Goal: Task Accomplishment & Management: Use online tool/utility

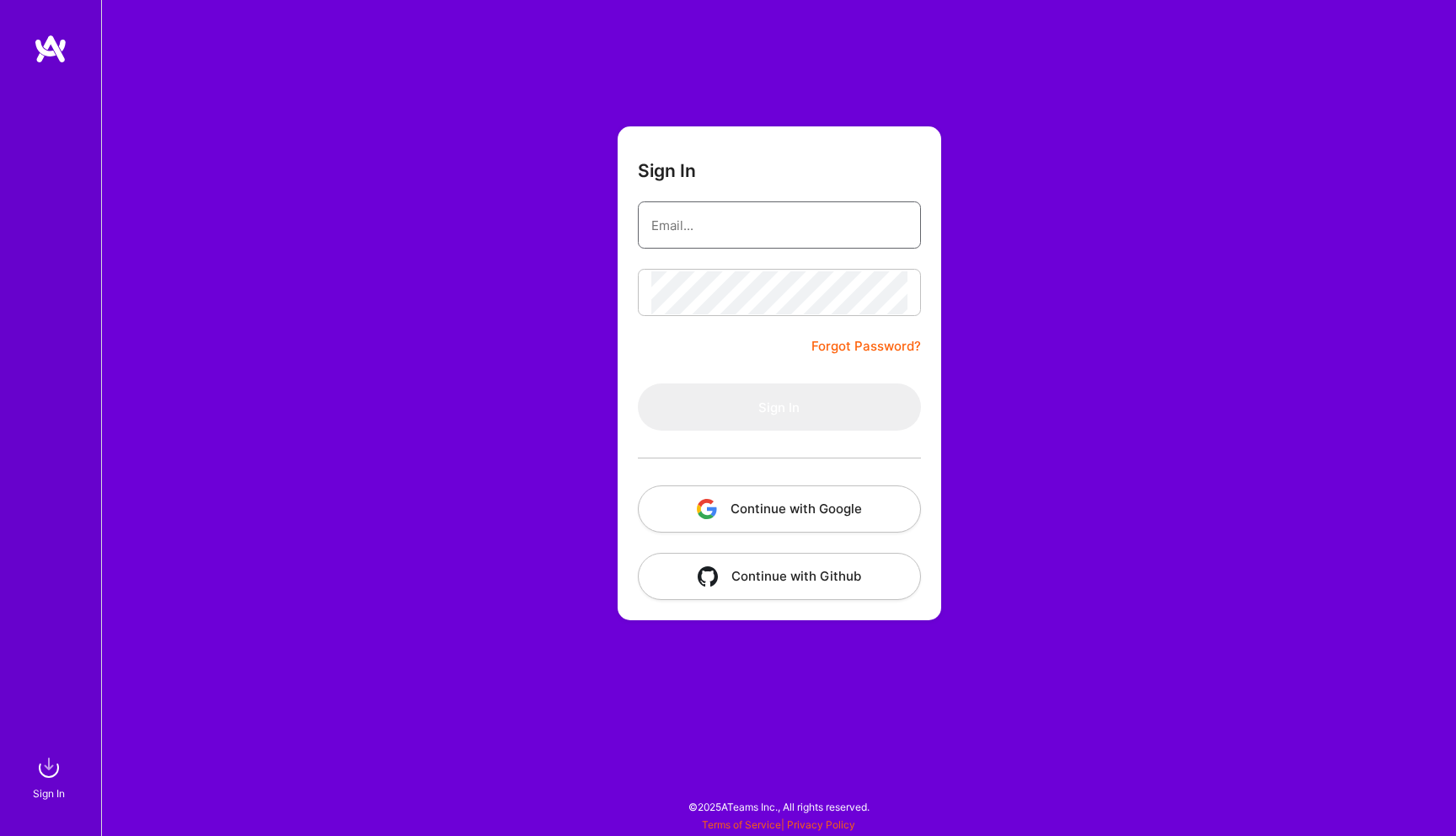
type input "[EMAIL_ADDRESS][DOMAIN_NAME]"
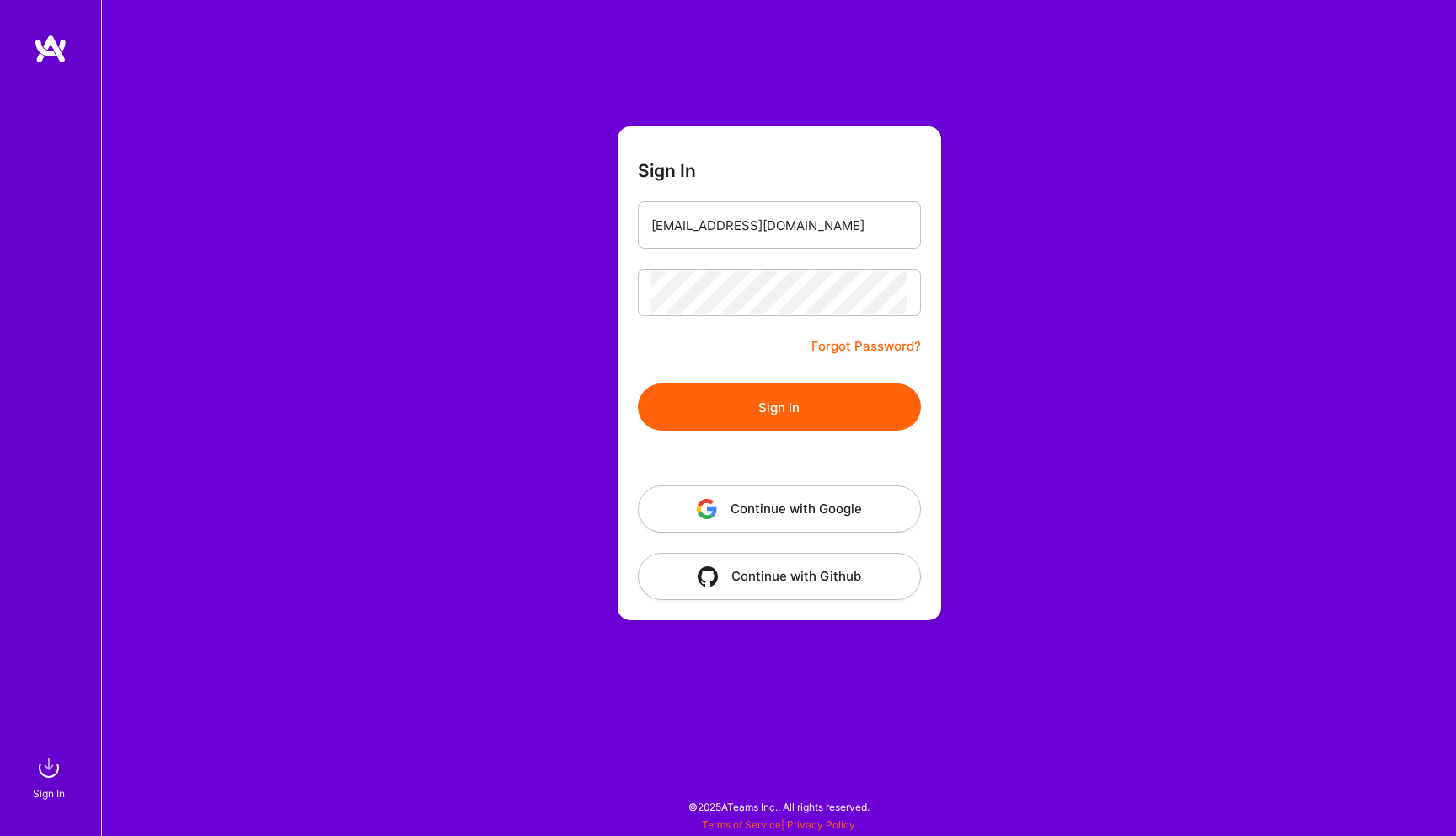
click at [755, 390] on button "Sign In" at bounding box center [779, 407] width 283 height 47
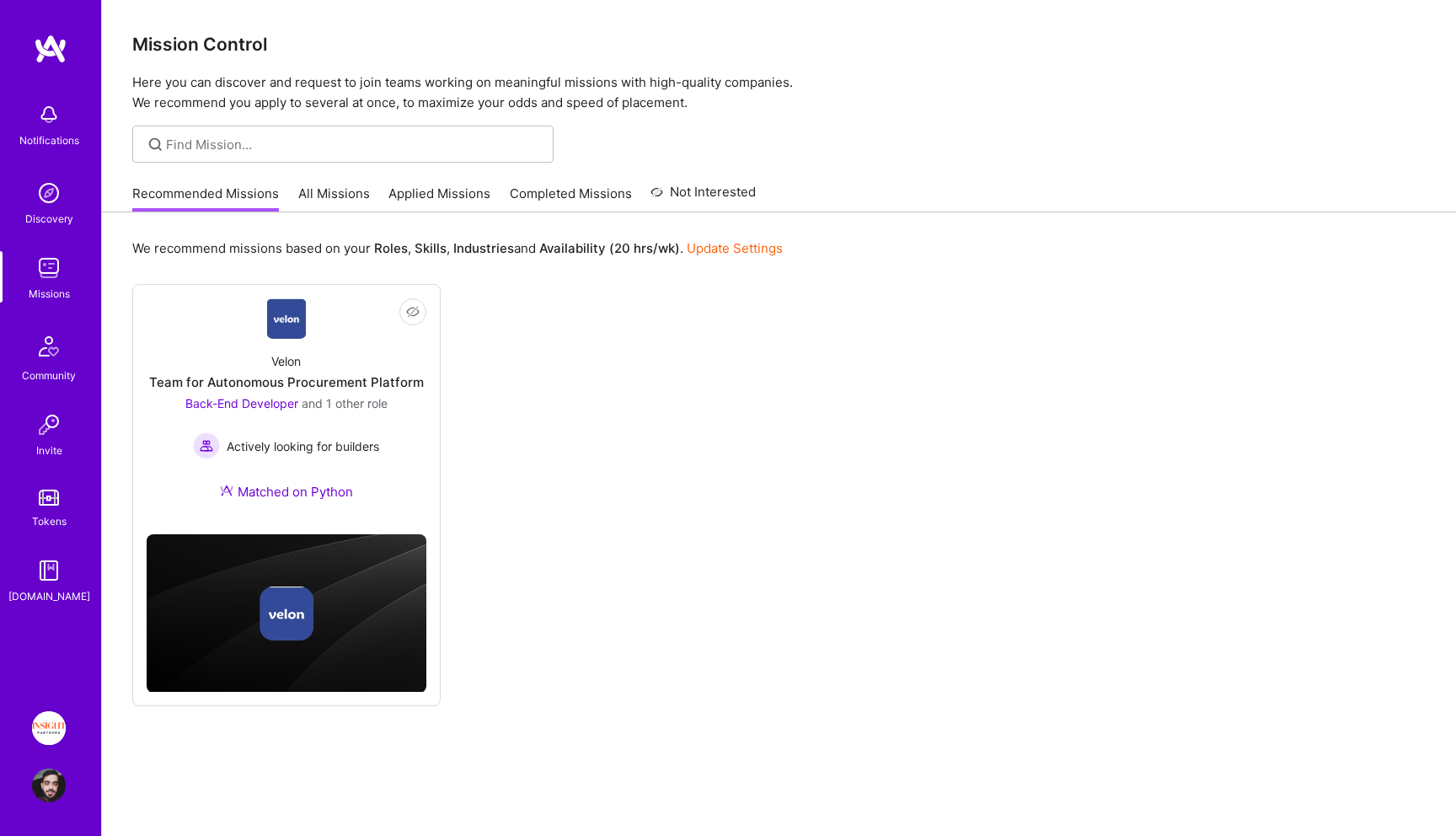
click at [51, 781] on img at bounding box center [49, 785] width 33 height 33
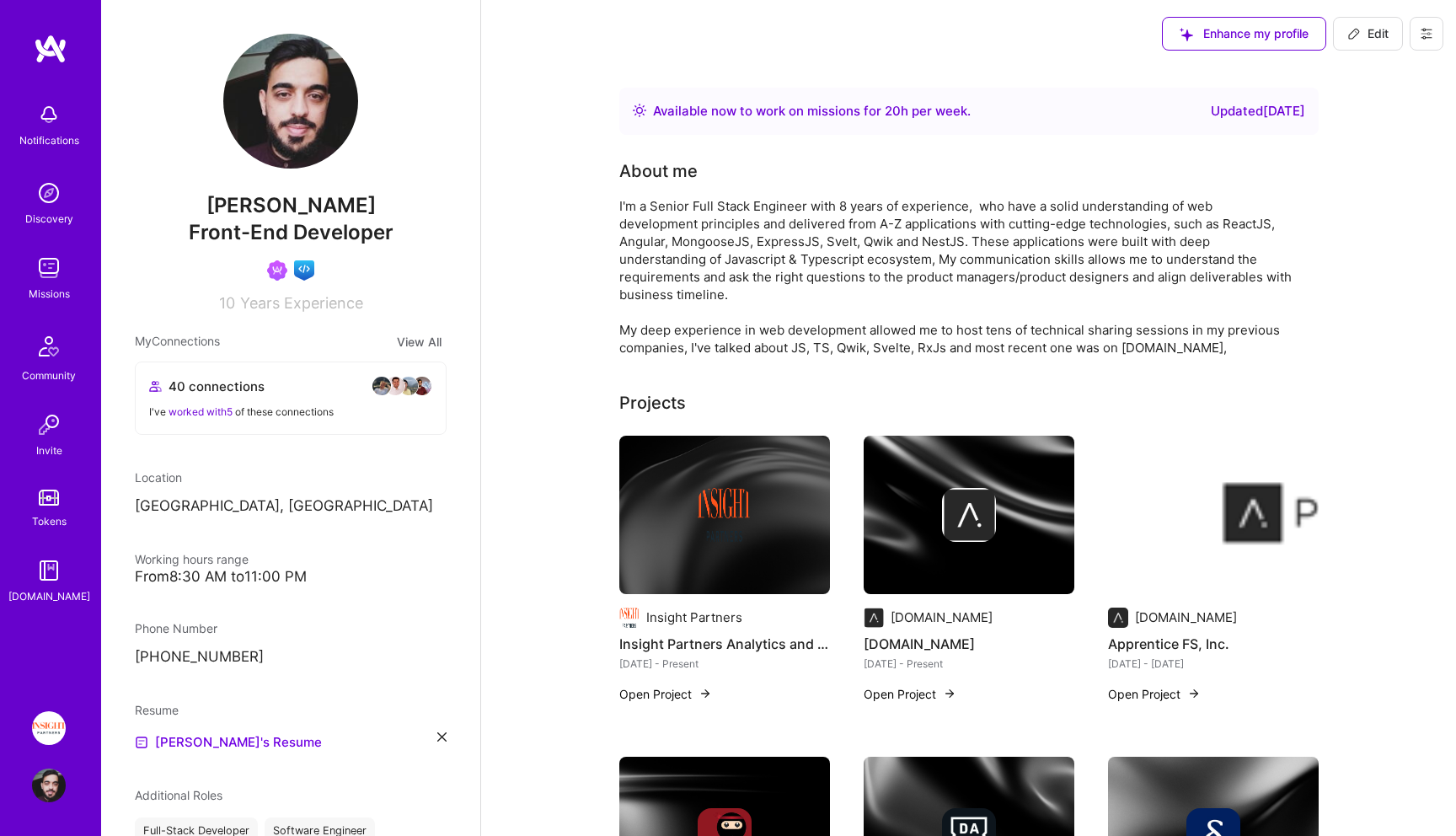
click at [54, 256] on img at bounding box center [49, 268] width 33 height 33
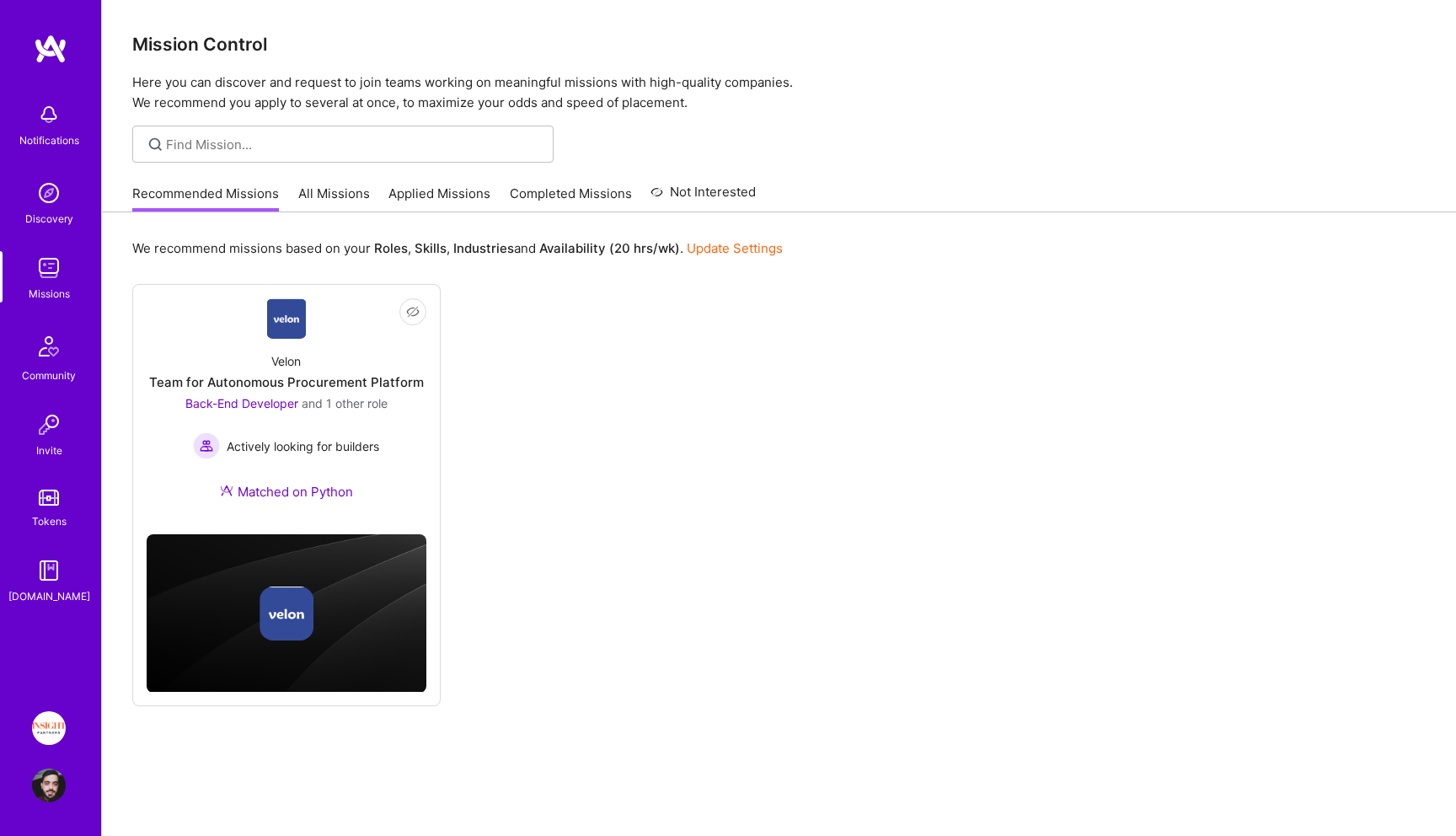
click at [352, 208] on link "All Missions" at bounding box center [334, 198] width 72 height 28
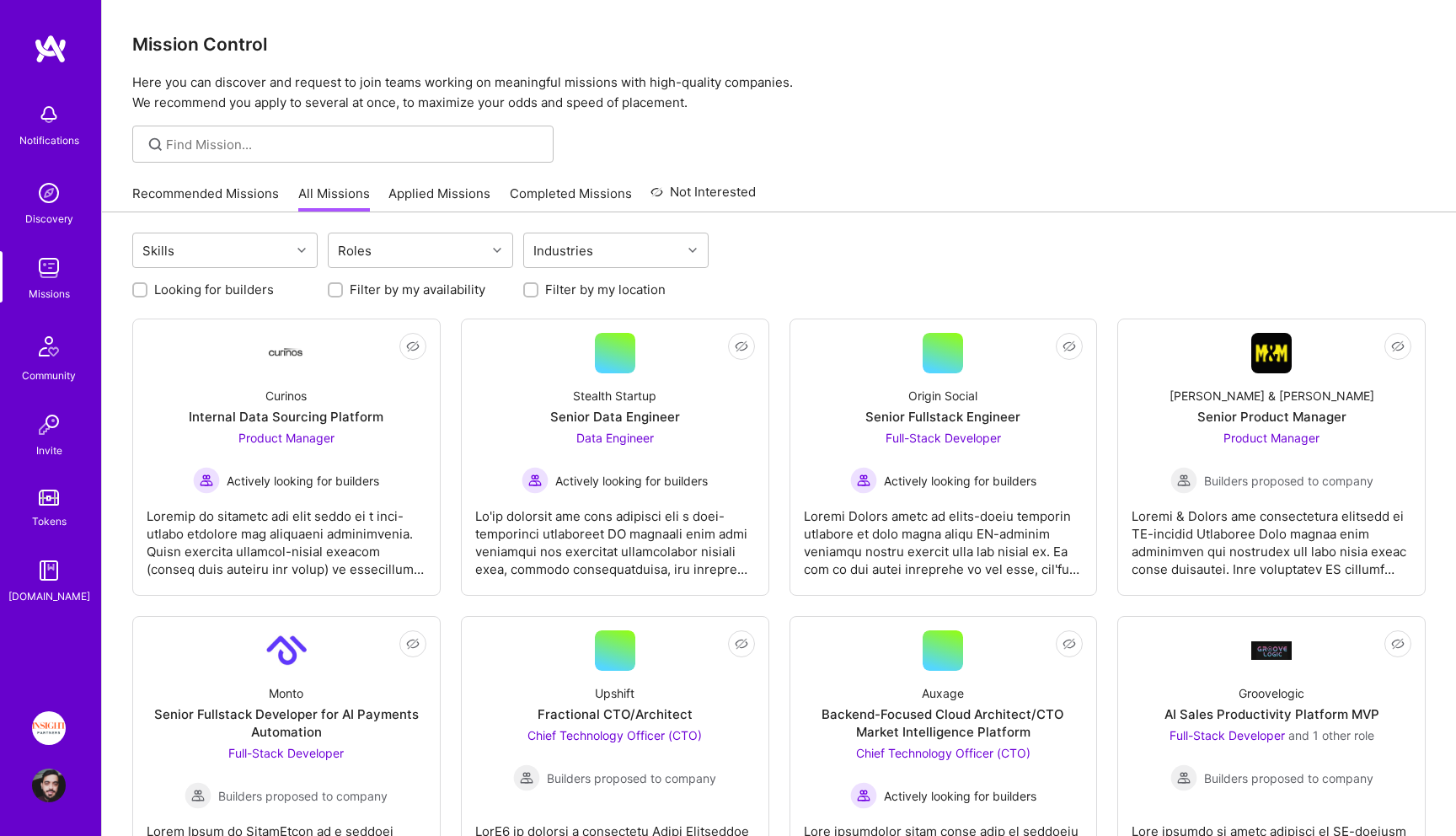
click at [246, 290] on label "Looking for builders" at bounding box center [214, 289] width 119 height 18
click at [147, 290] on input "Looking for builders" at bounding box center [141, 290] width 11 height 11
checkbox input "true"
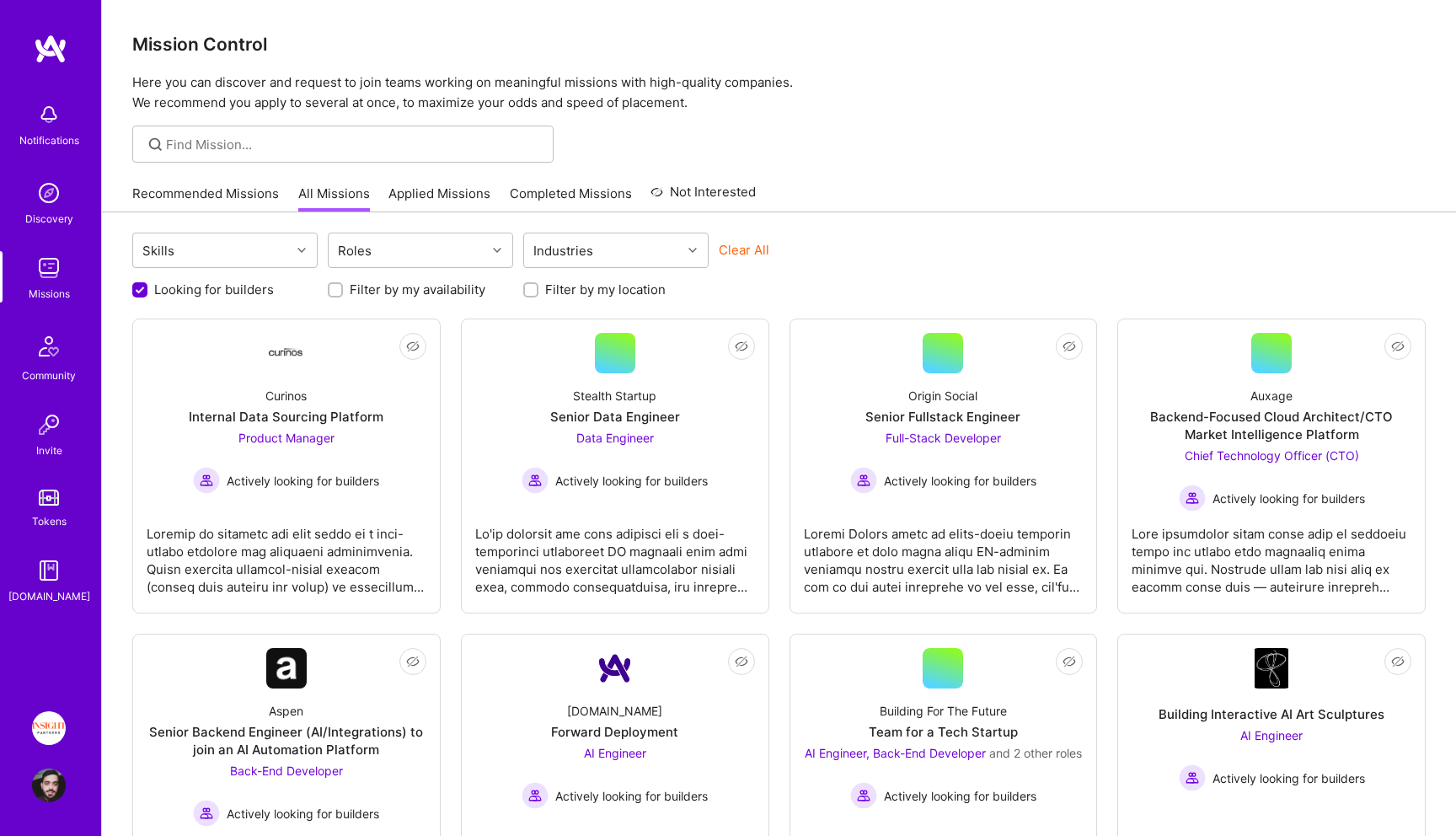
click at [52, 381] on div "Community" at bounding box center [48, 375] width 54 height 18
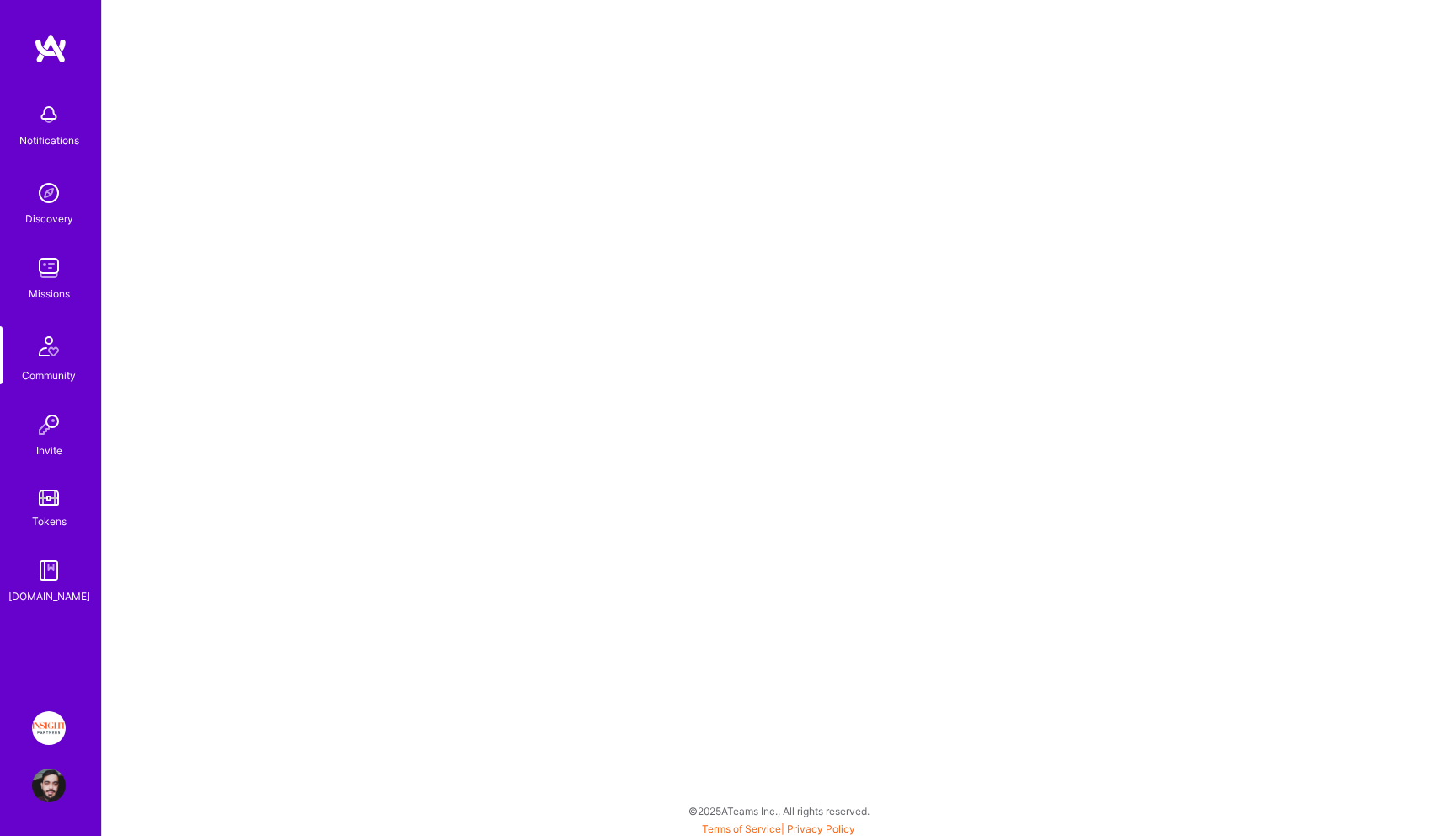
click at [57, 427] on img at bounding box center [49, 425] width 33 height 33
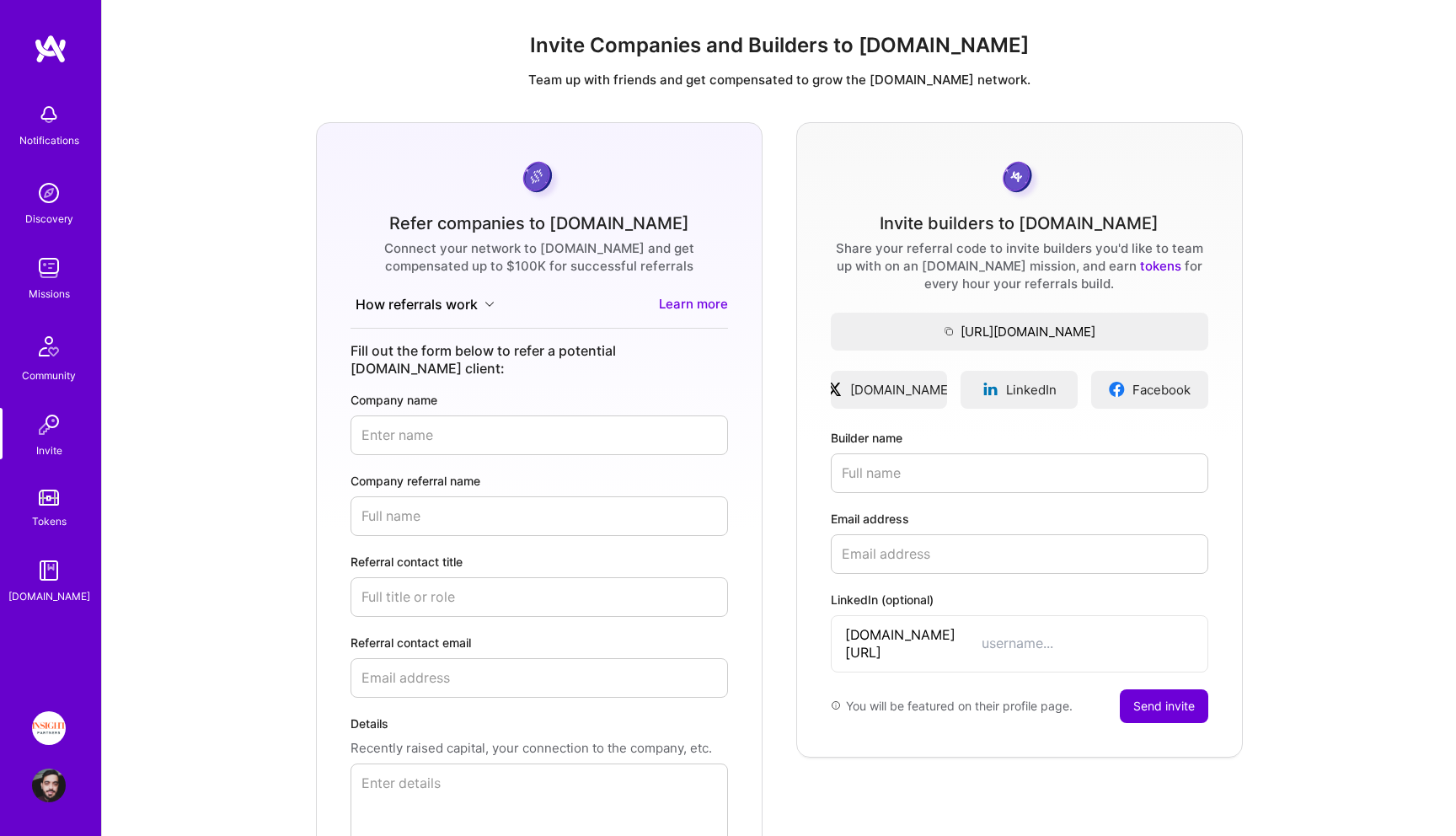
click at [488, 309] on icon at bounding box center [489, 304] width 11 height 11
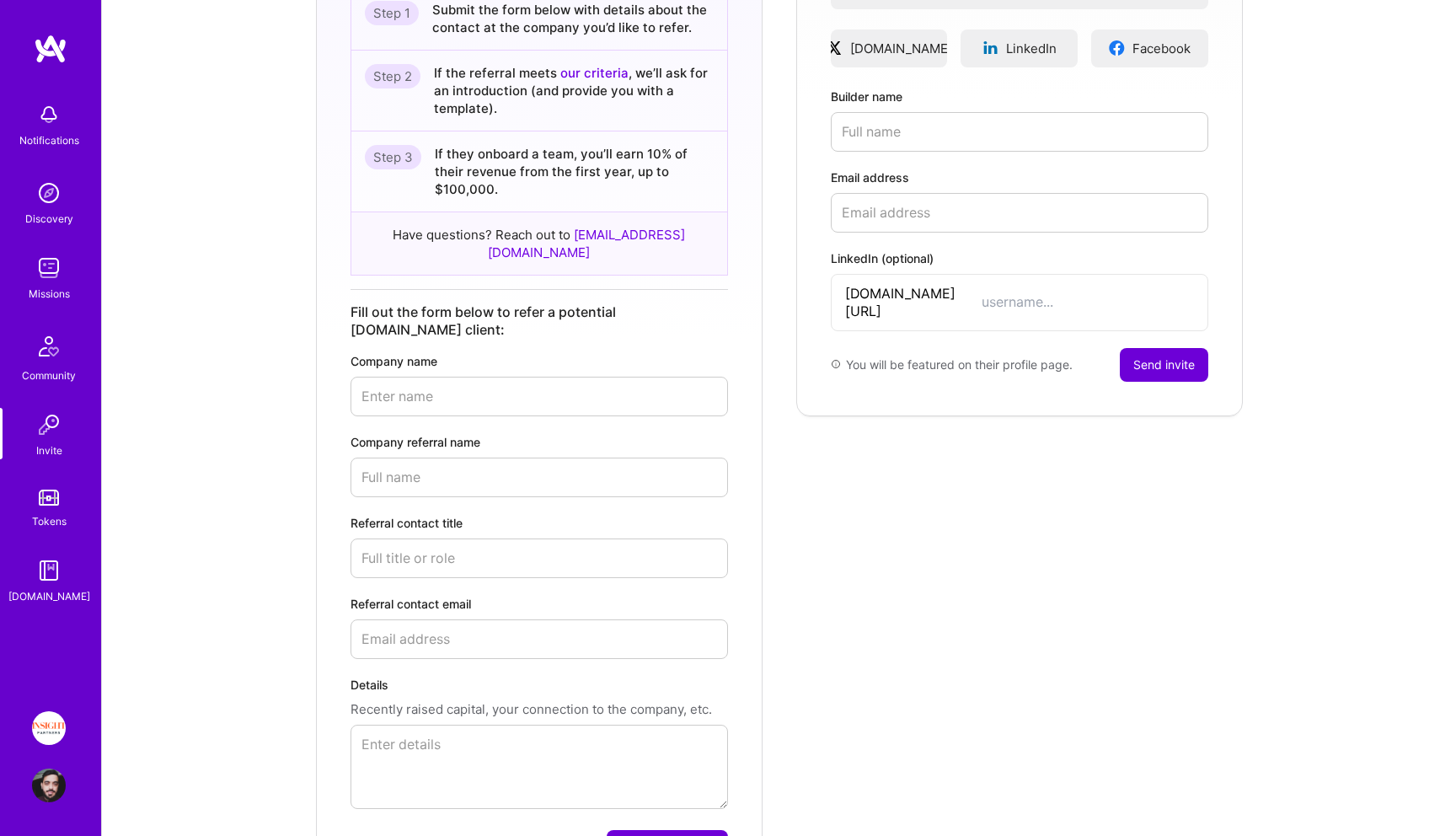
scroll to position [453, 0]
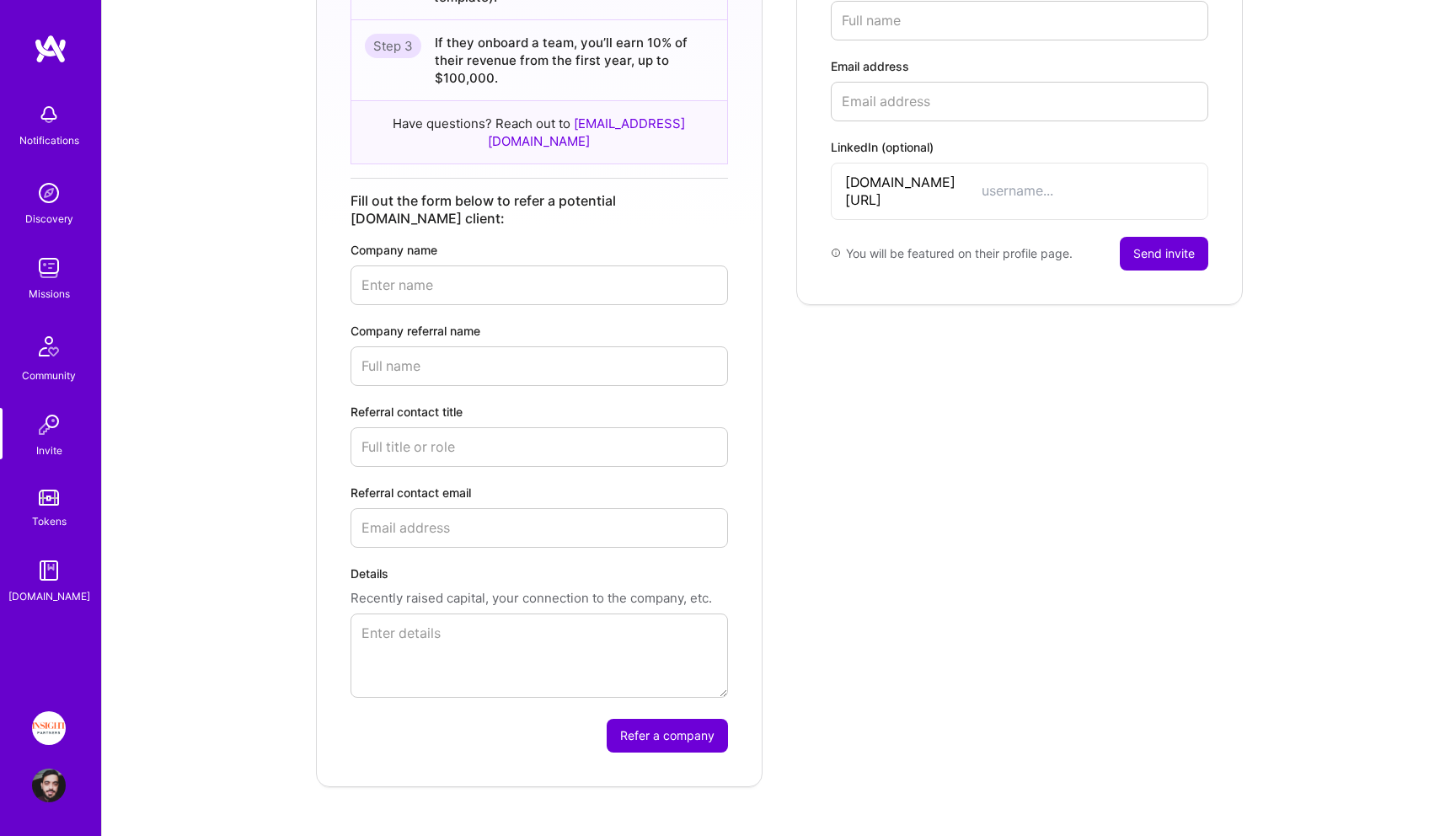
click at [68, 491] on link "Tokens" at bounding box center [48, 507] width 104 height 47
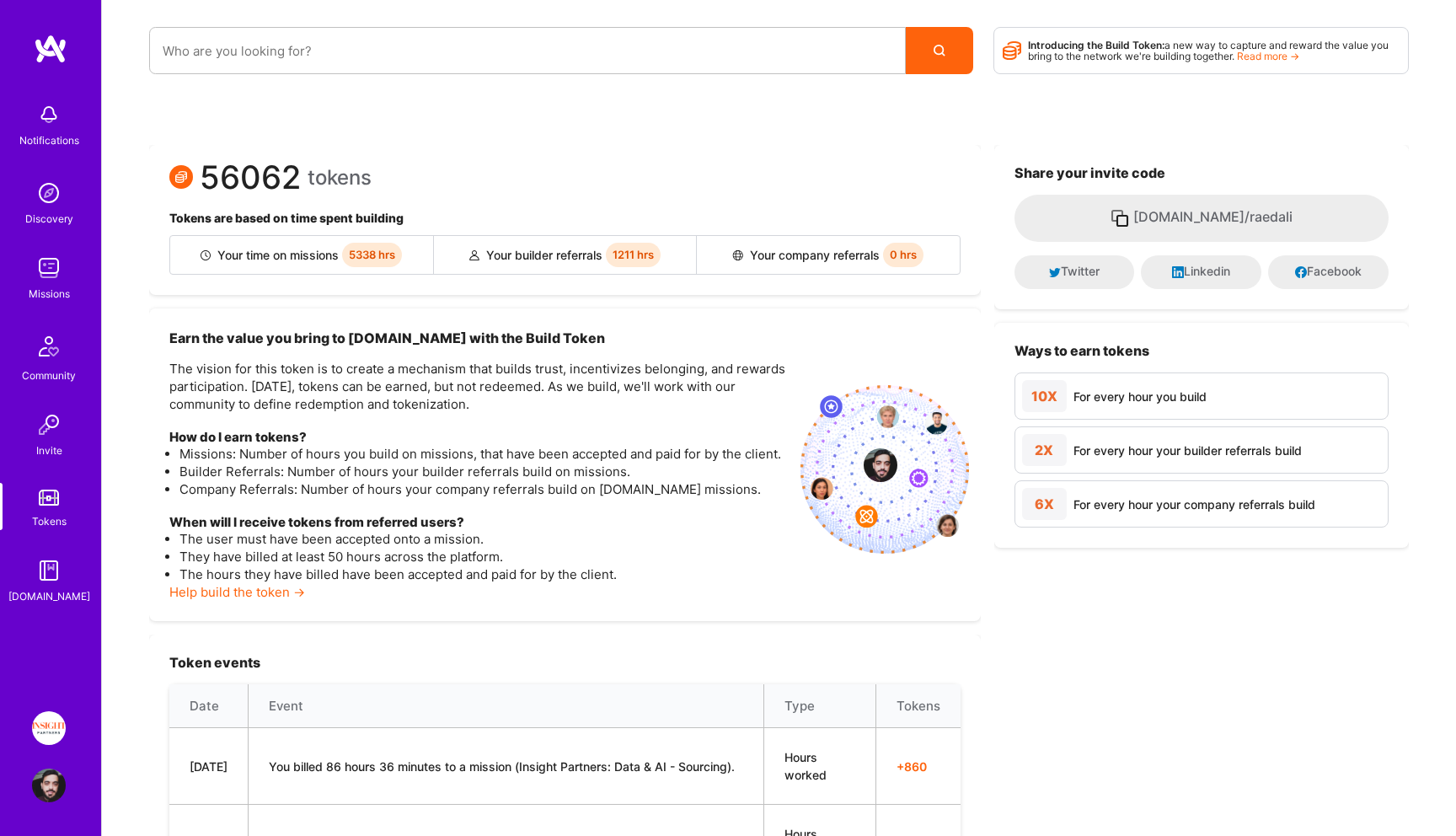
click at [1263, 61] on link "Read more →" at bounding box center [1267, 56] width 62 height 12
